Goal: Task Accomplishment & Management: Use online tool/utility

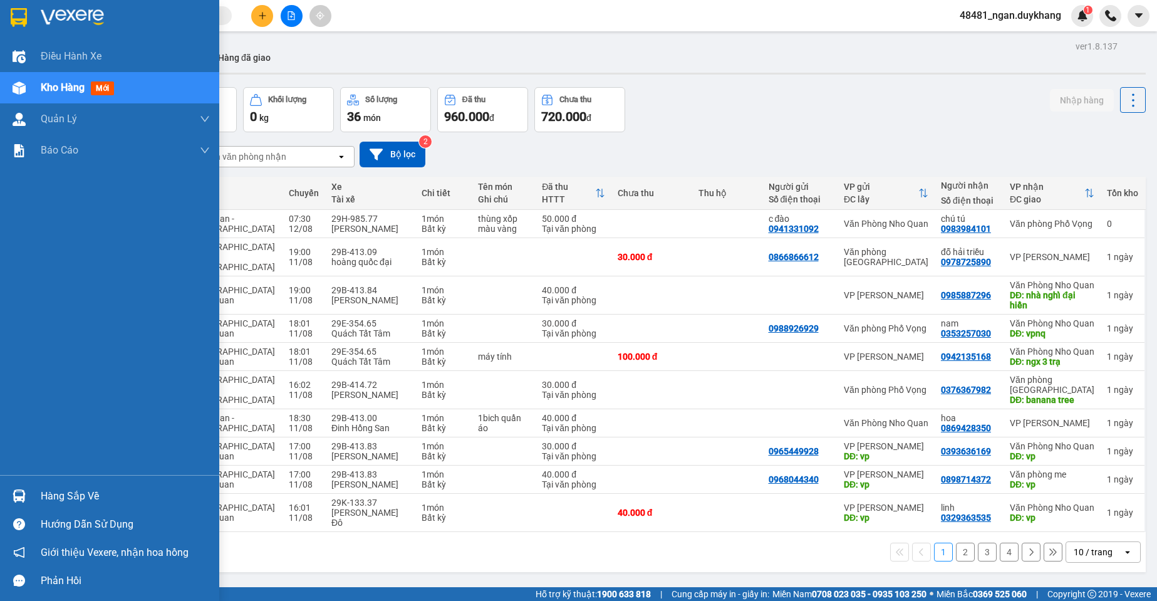
click at [81, 497] on div "Hàng sắp về" at bounding box center [125, 496] width 169 height 19
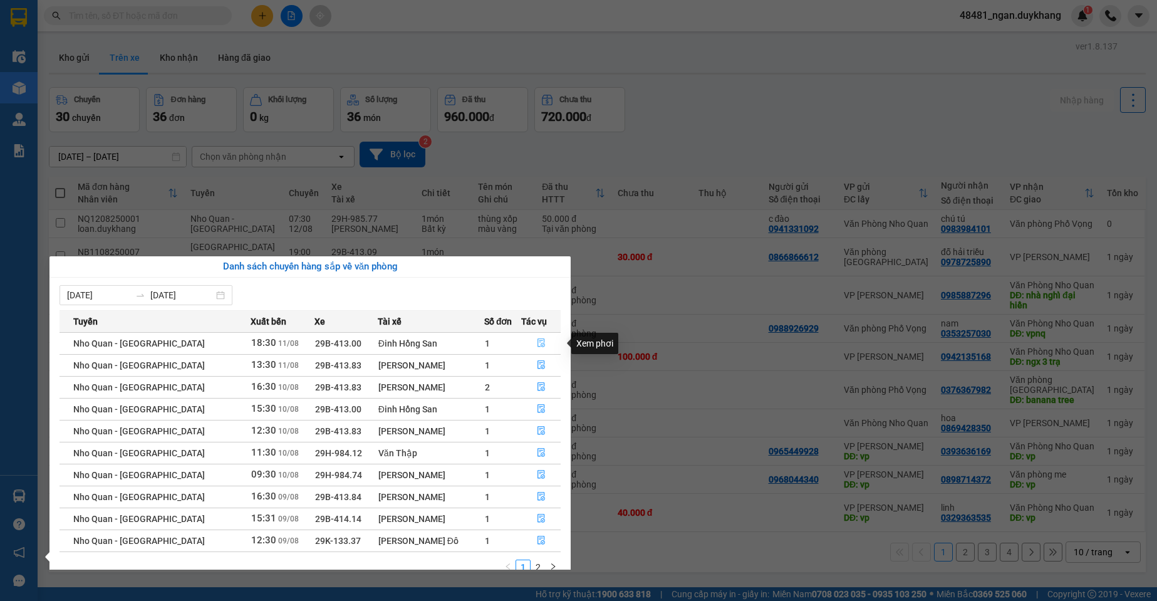
click at [537, 343] on icon "file-done" at bounding box center [541, 342] width 9 height 9
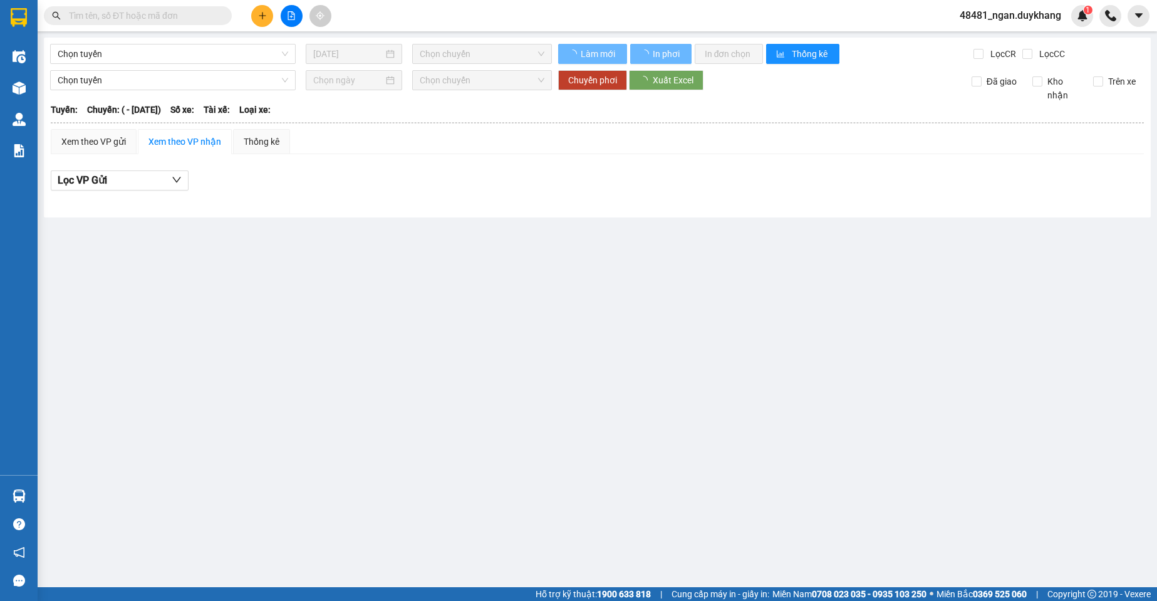
type input "[DATE]"
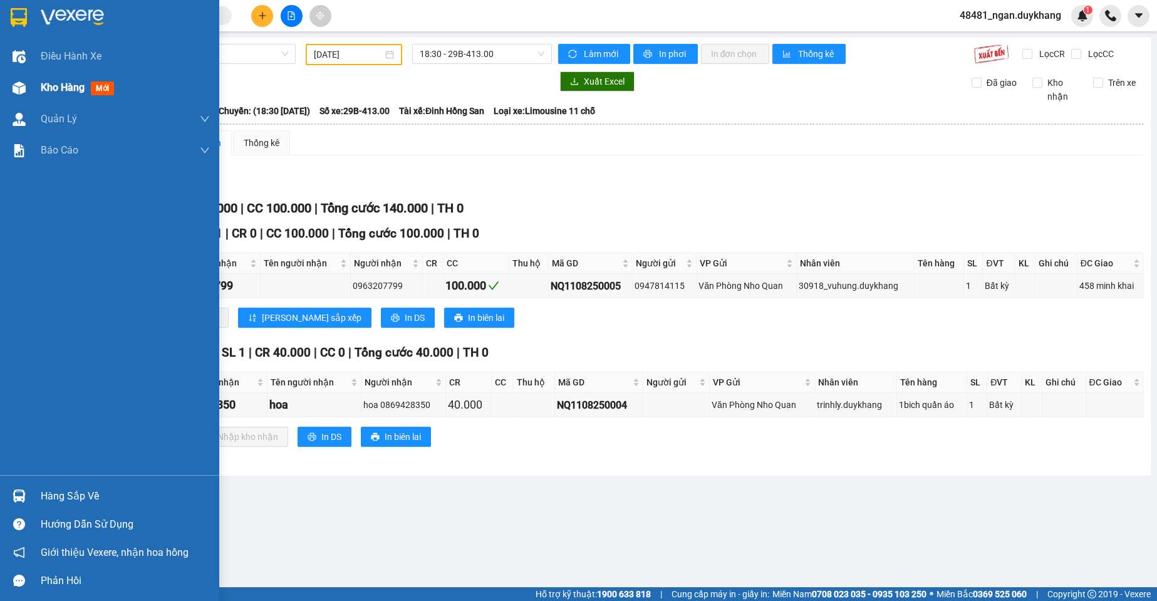
click at [24, 83] on img at bounding box center [19, 87] width 13 height 13
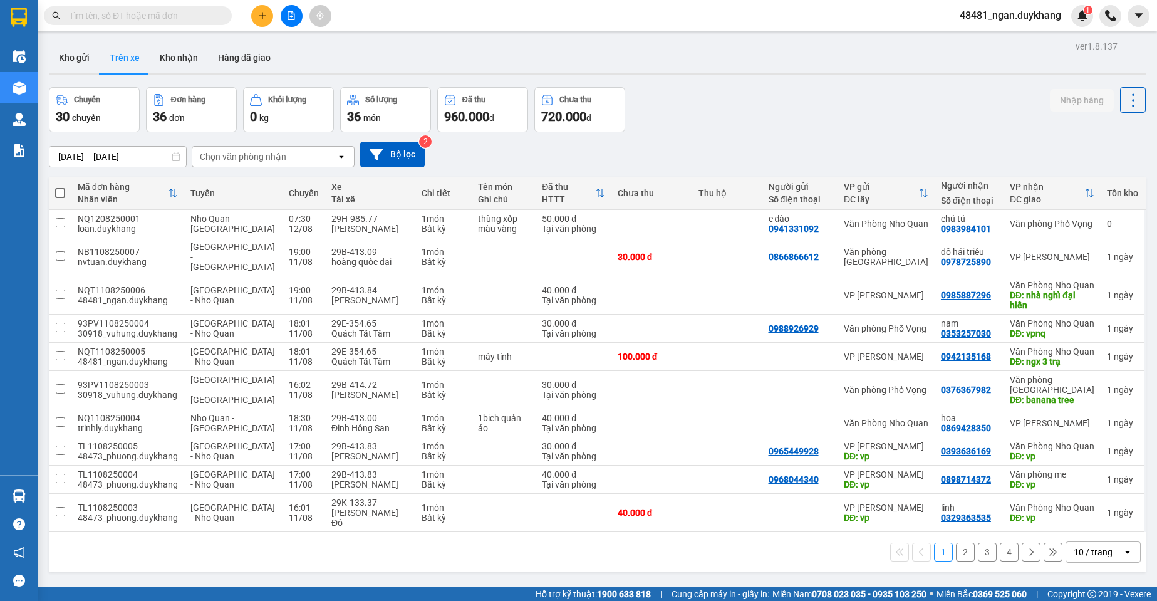
click at [186, 22] on input "text" at bounding box center [143, 16] width 148 height 14
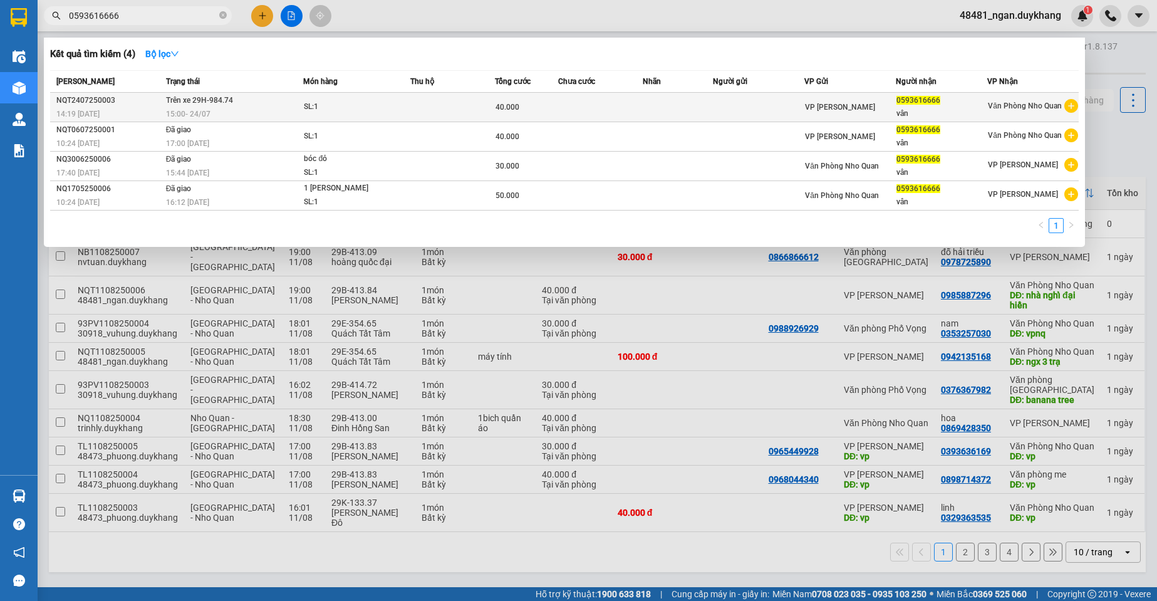
type input "0593616666"
copy span "0593616666"
drag, startPoint x: 941, startPoint y: 101, endPoint x: 898, endPoint y: 101, distance: 42.6
click at [898, 101] on div "0593616666" at bounding box center [941, 100] width 90 height 13
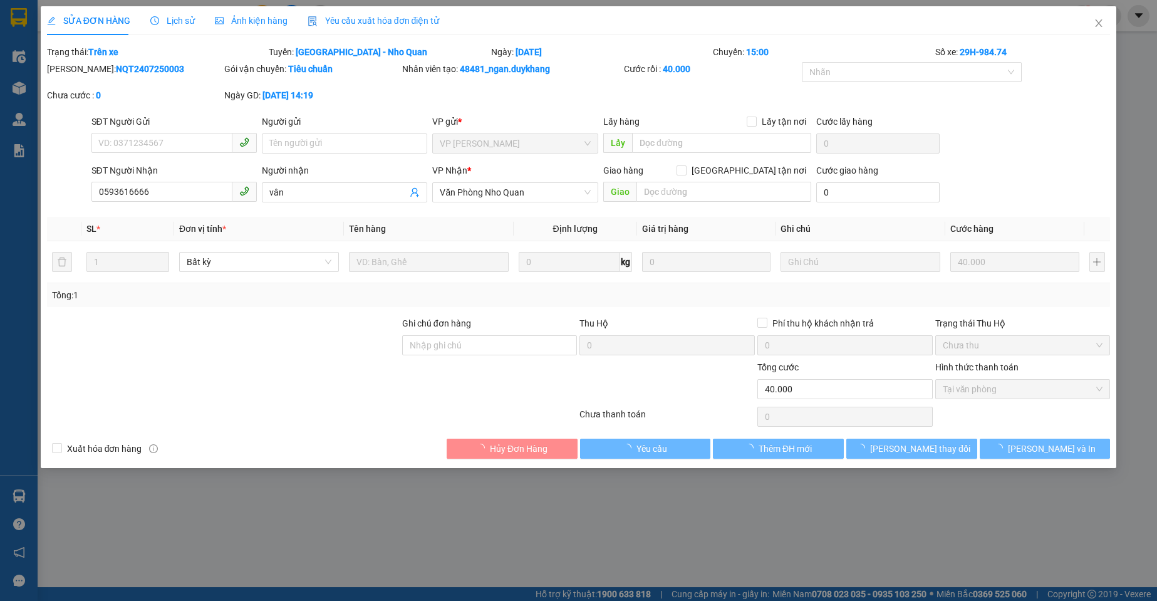
type input "0593616666"
type input "vân"
type input "40.000"
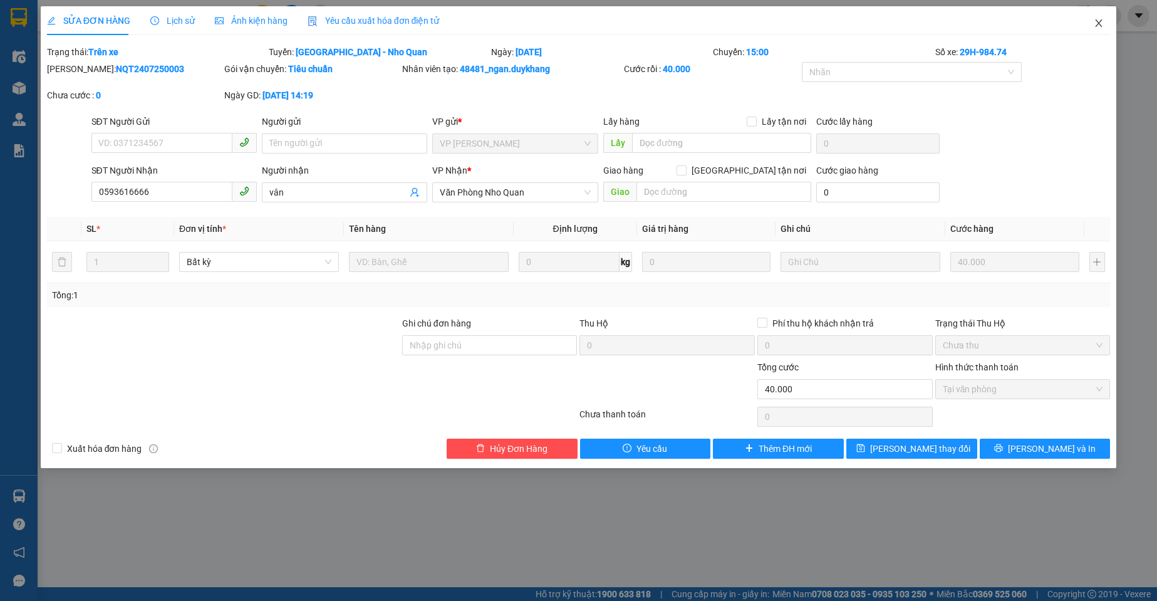
click at [1094, 25] on icon "close" at bounding box center [1099, 23] width 10 height 10
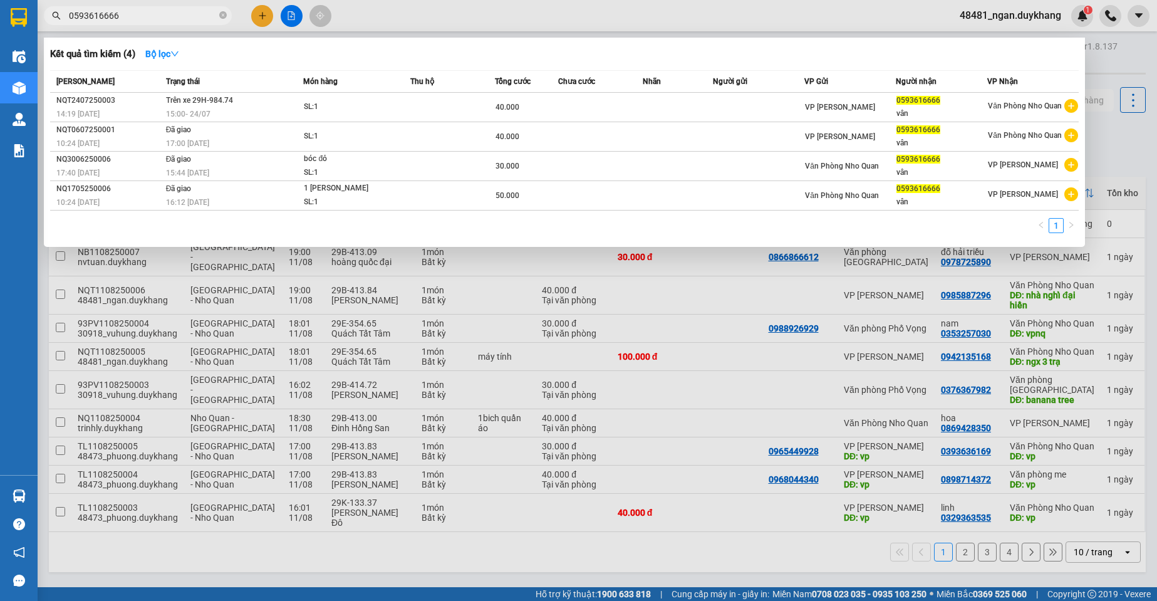
click at [141, 16] on input "0593616666" at bounding box center [143, 16] width 148 height 14
